Goal: Information Seeking & Learning: Learn about a topic

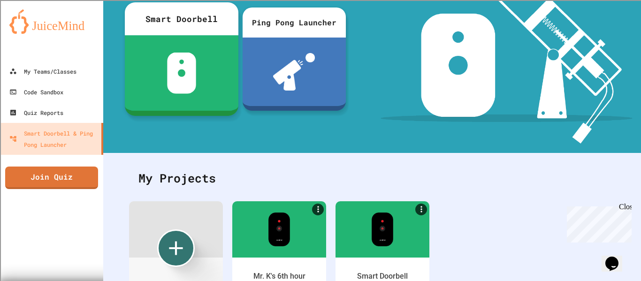
scroll to position [147, 0]
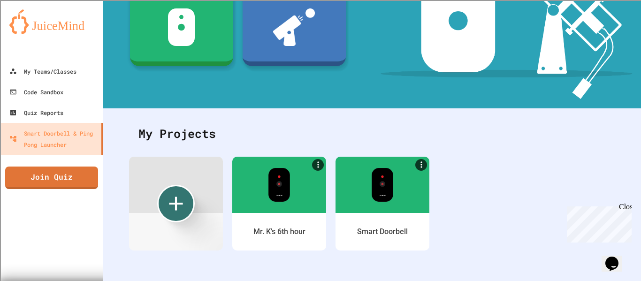
click at [186, 151] on div "My Projects" at bounding box center [372, 133] width 486 height 37
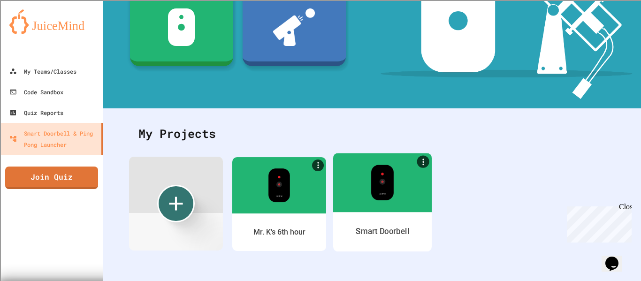
click at [364, 174] on div at bounding box center [382, 182] width 98 height 59
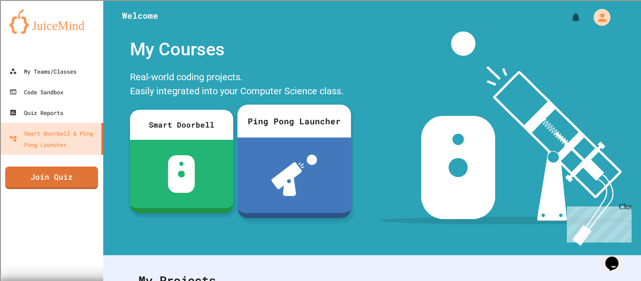
scroll to position [147, 0]
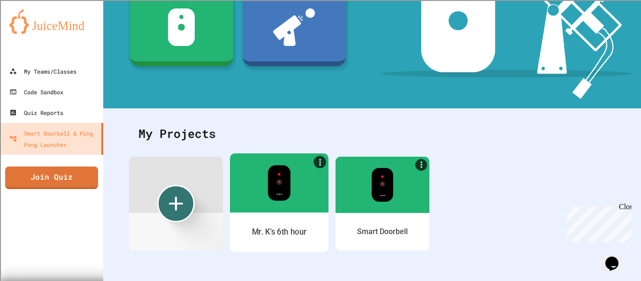
click at [289, 190] on img at bounding box center [278, 183] width 23 height 36
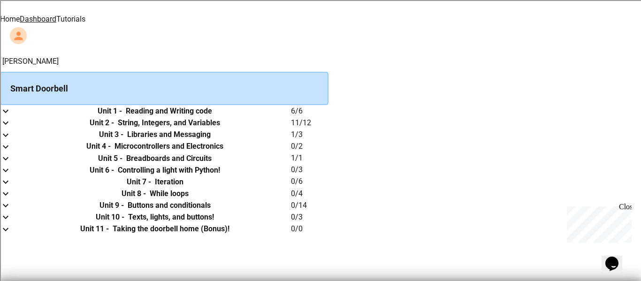
click at [85, 15] on link "Tutorials" at bounding box center [70, 19] width 29 height 9
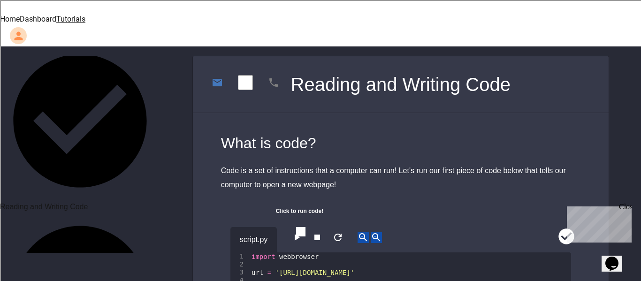
scroll to position [296, 0]
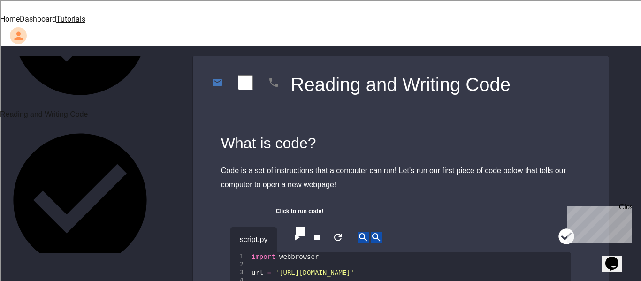
scroll to position [362, 0]
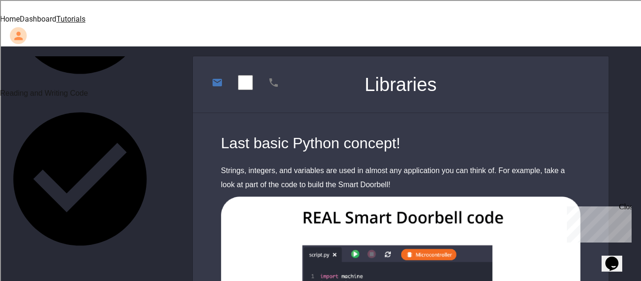
scroll to position [383, 0]
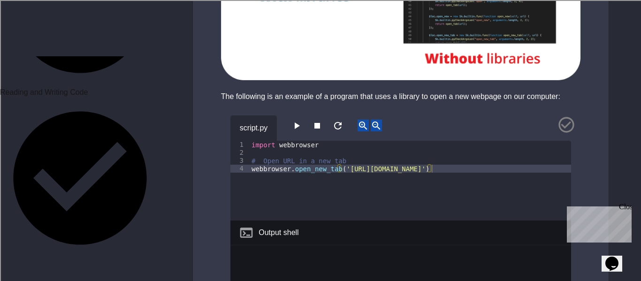
scroll to position [714, 0]
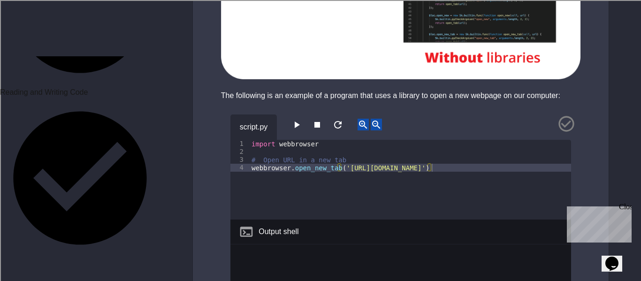
click at [302, 119] on icon "button" at bounding box center [296, 124] width 11 height 11
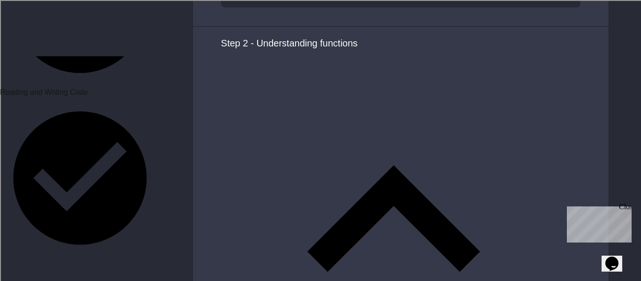
scroll to position [1745, 0]
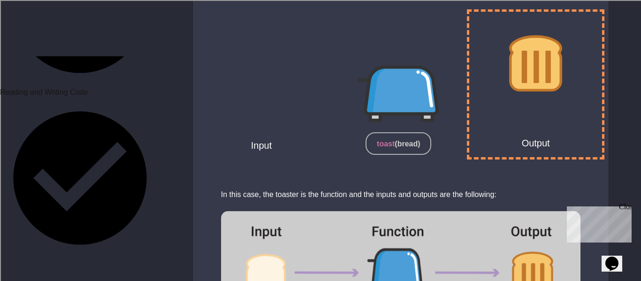
scroll to position [2454, 0]
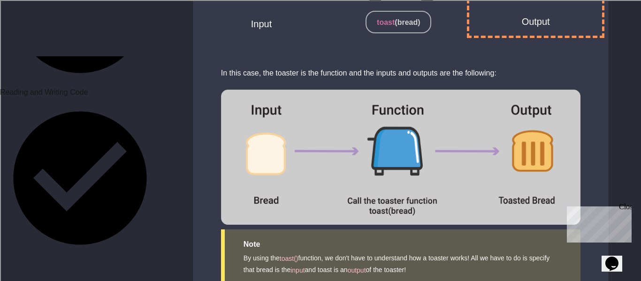
scroll to position [2573, 0]
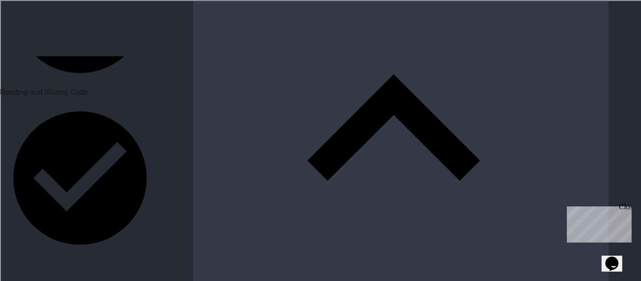
scroll to position [2945, 0]
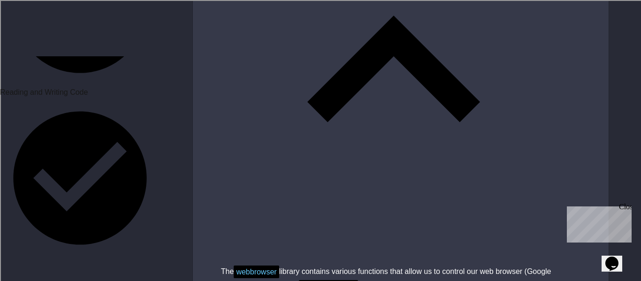
scroll to position [3054, 0]
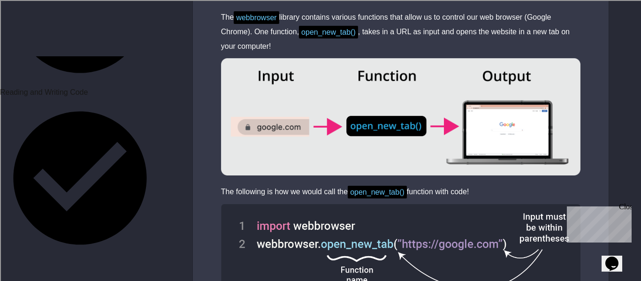
scroll to position [3256, 0]
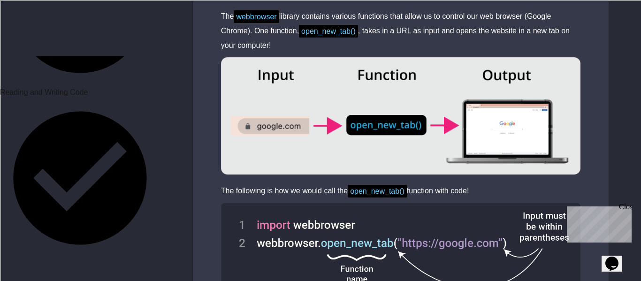
drag, startPoint x: 260, startPoint y: 235, endPoint x: 280, endPoint y: 252, distance: 26.6
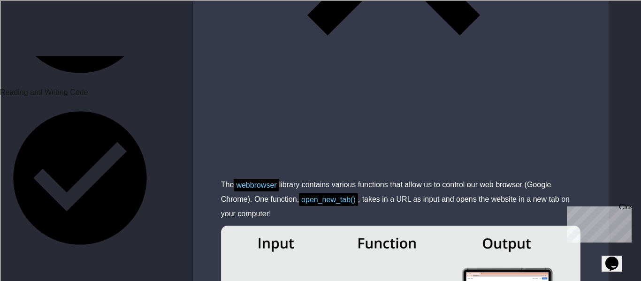
scroll to position [3086, 0]
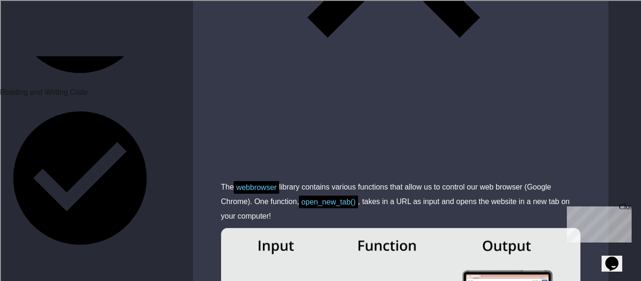
paste textarea "**********"
type textarea "**********"
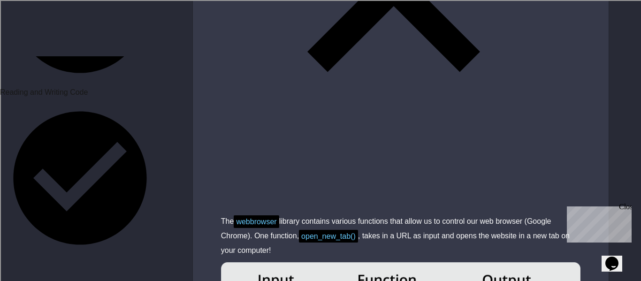
scroll to position [3052, 0]
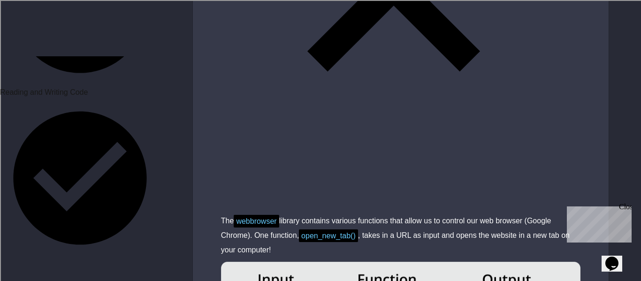
type textarea "**********"
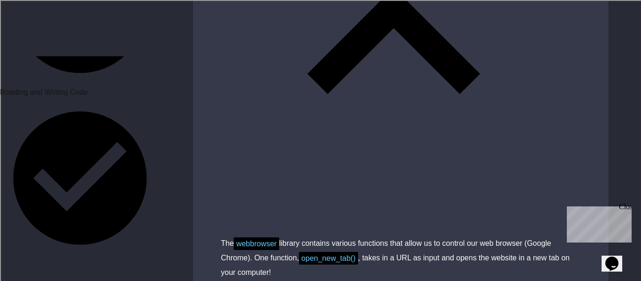
scroll to position [0, 11]
paste textarea "**********"
type textarea "**********"
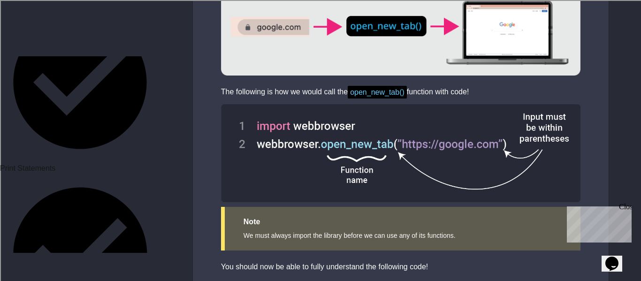
scroll to position [479, 0]
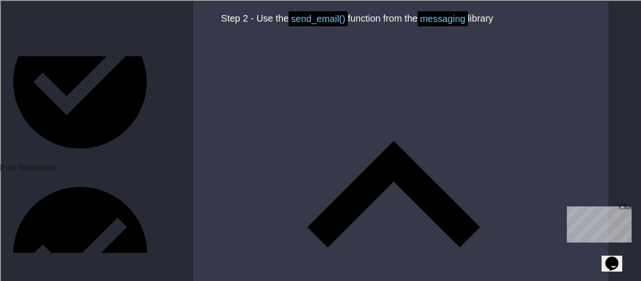
scroll to position [909, 0]
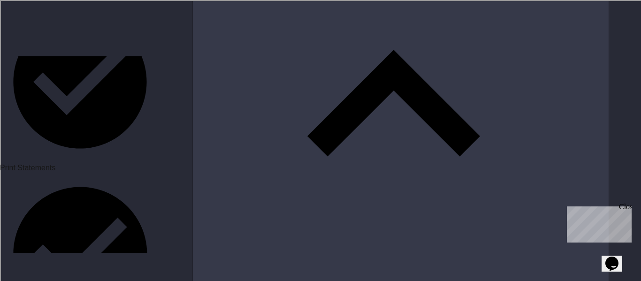
scroll to position [998, 0]
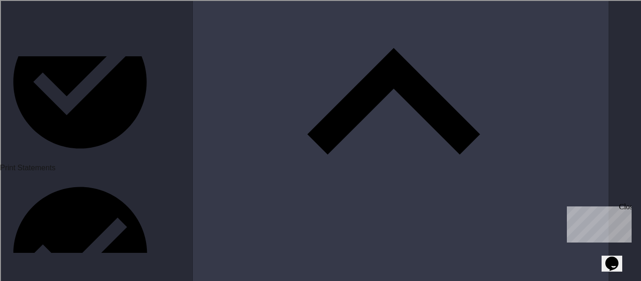
scroll to position [0, 23]
type textarea "**********"
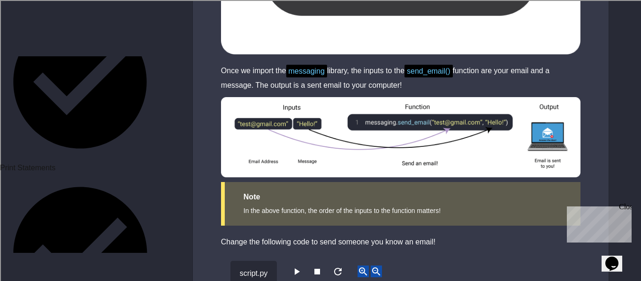
scroll to position [1460, 0]
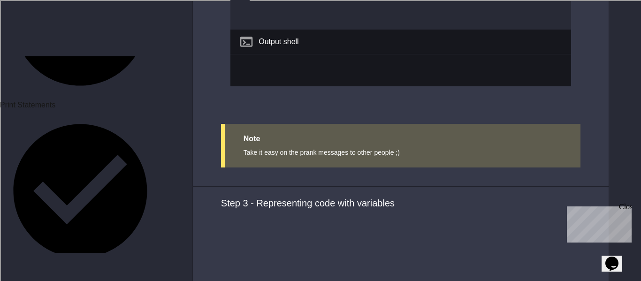
scroll to position [542, 0]
